Goal: Information Seeking & Learning: Find specific fact

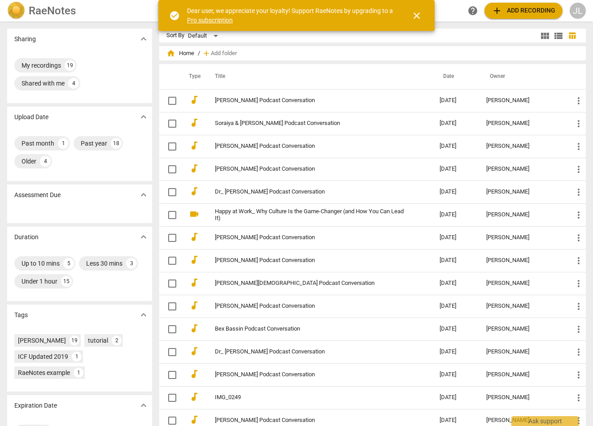
click at [421, 17] on span "close" at bounding box center [416, 15] width 11 height 11
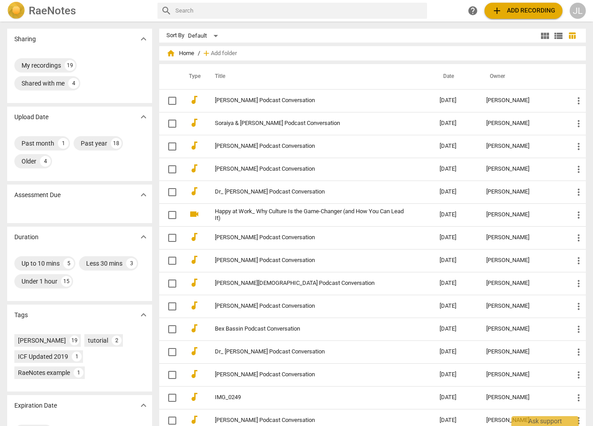
click at [210, 11] on input "text" at bounding box center [299, 11] width 248 height 14
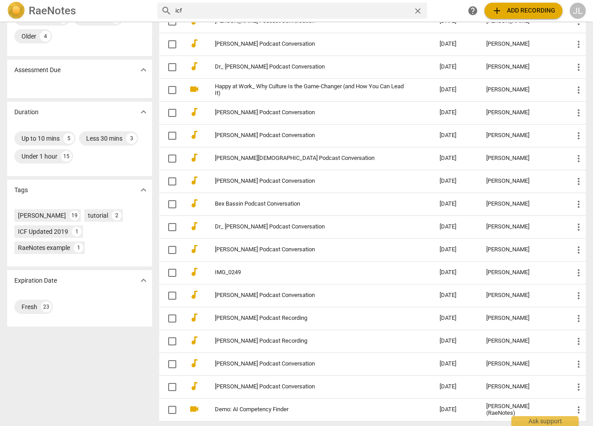
scroll to position [118, 0]
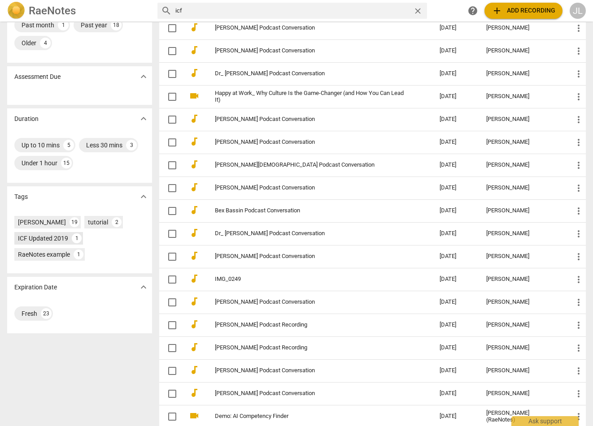
click at [48, 238] on div "ICF Updated 2019" at bounding box center [43, 238] width 50 height 9
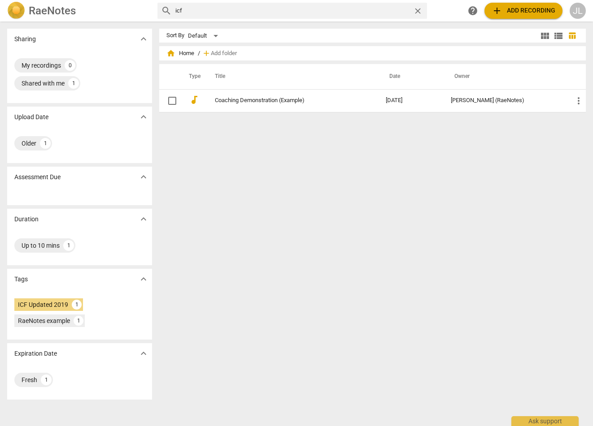
click at [196, 78] on th "Type" at bounding box center [193, 76] width 22 height 25
click at [578, 9] on div "JL" at bounding box center [578, 11] width 16 height 16
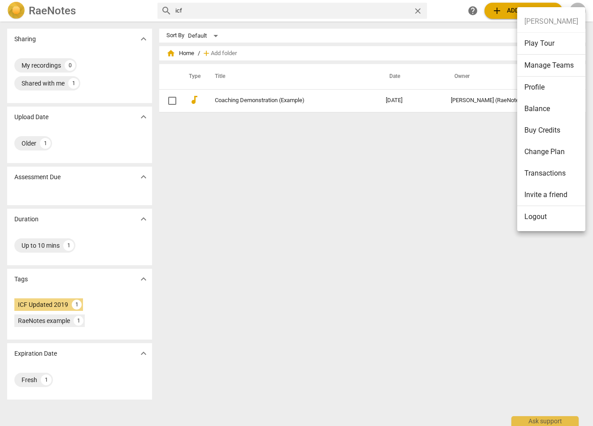
click at [20, 13] on div at bounding box center [296, 213] width 593 height 426
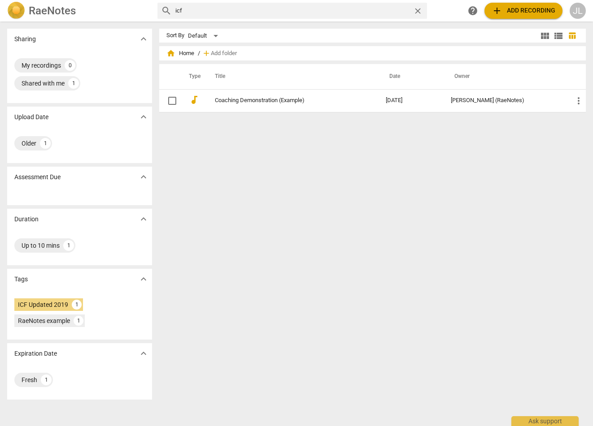
click at [53, 13] on h2 "RaeNotes" at bounding box center [52, 10] width 47 height 13
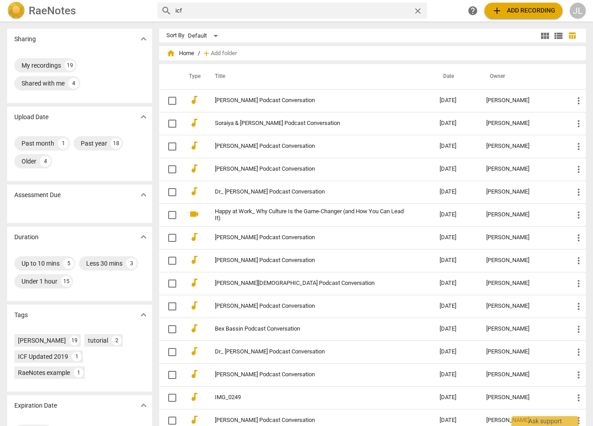
click at [258, 15] on input "icf" at bounding box center [292, 11] width 235 height 14
type input "icf assessment"
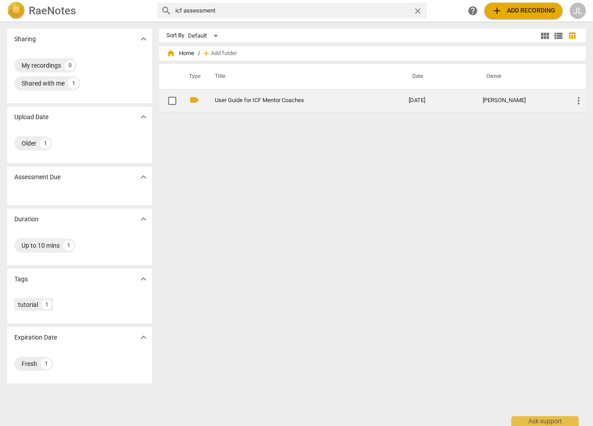
click at [282, 102] on link "User Guide for ICF Mentor Coaches" at bounding box center [296, 100] width 162 height 7
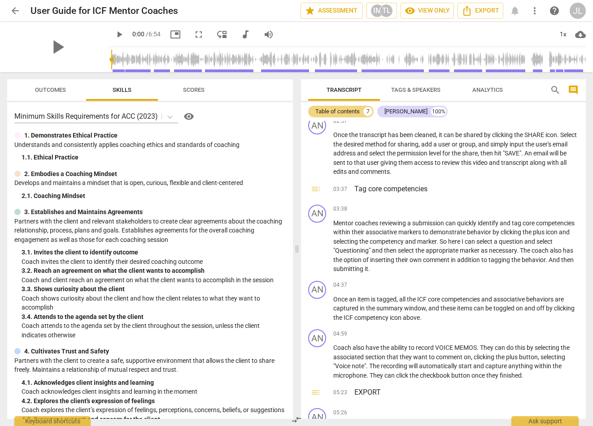
scroll to position [495, 0]
